Goal: Information Seeking & Learning: Understand process/instructions

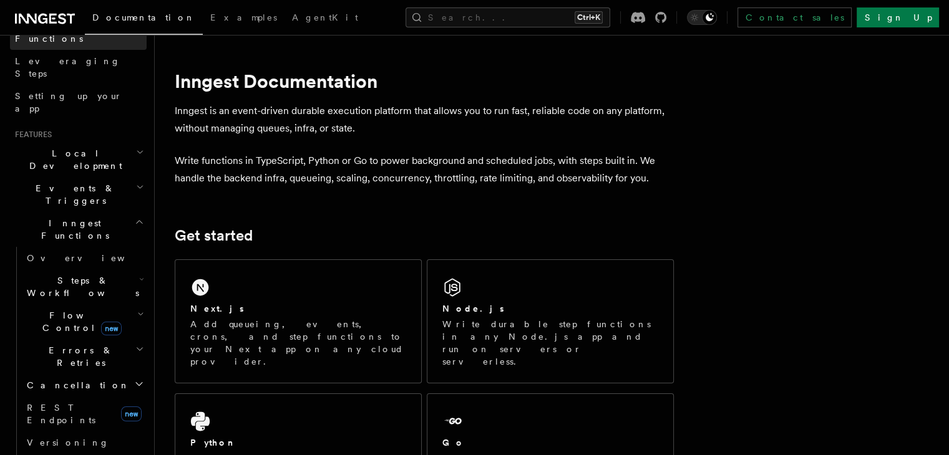
scroll to position [312, 0]
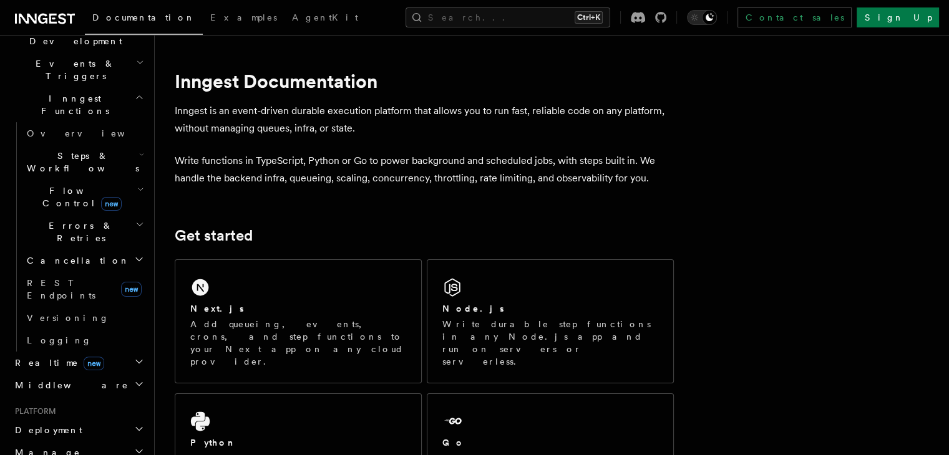
click at [79, 419] on h2 "Deployment" at bounding box center [78, 430] width 137 height 22
click at [65, 442] on link "Overview" at bounding box center [84, 453] width 125 height 22
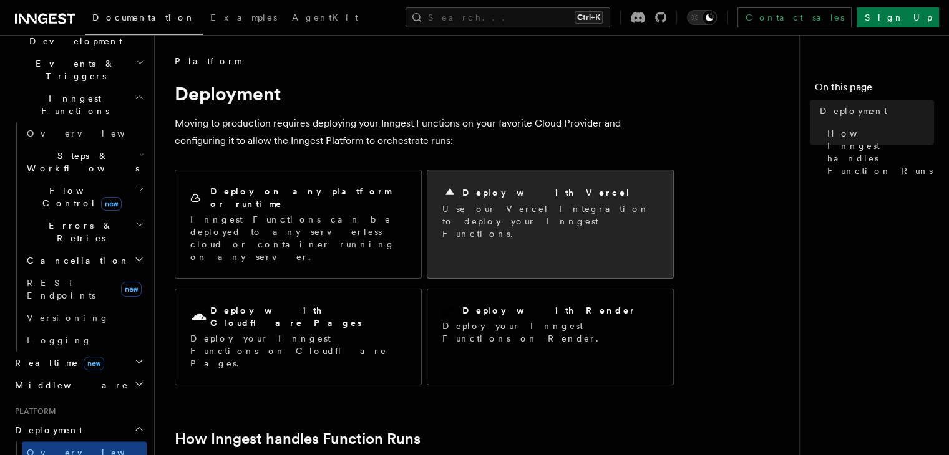
click at [521, 220] on p "Use our Vercel Integration to deploy your Inngest Functions." at bounding box center [550, 221] width 216 height 37
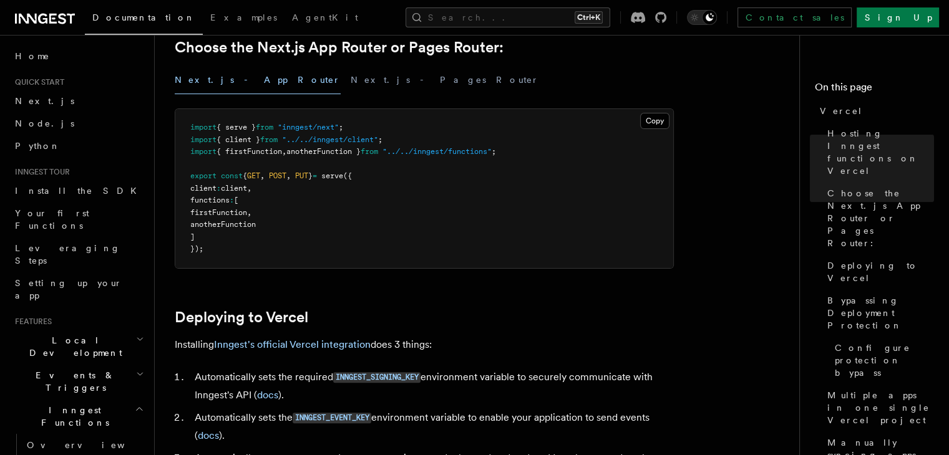
scroll to position [437, 0]
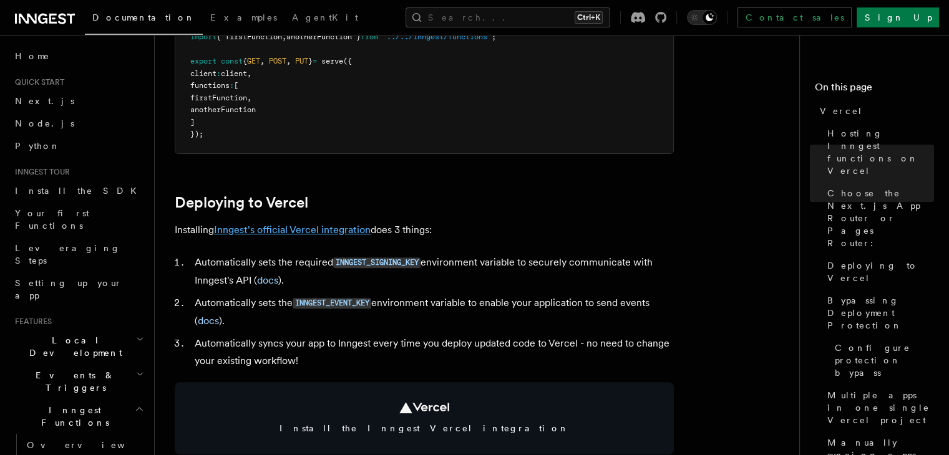
click at [319, 230] on link "Inngest's official Vercel integration" at bounding box center [292, 230] width 157 height 12
